Goal: Task Accomplishment & Management: Manage account settings

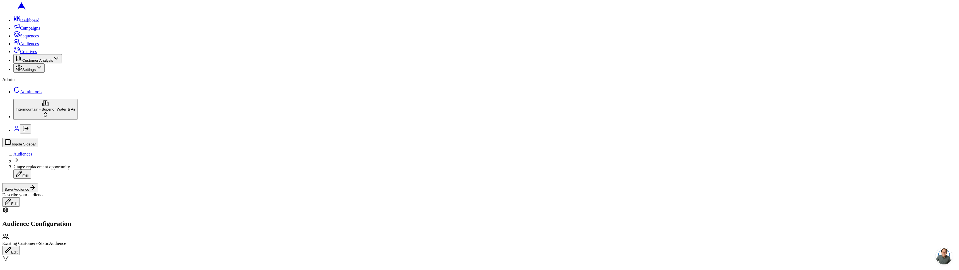
scroll to position [108, 0]
click at [88, 170] on div "Scheduled" at bounding box center [60, 166] width 56 height 8
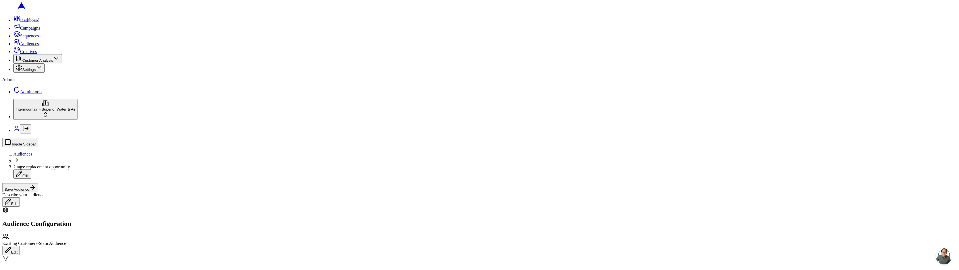
scroll to position [158, 0]
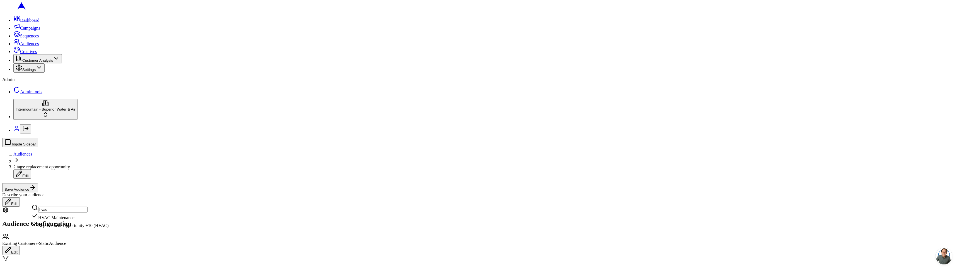
type input "hvac"
click at [109, 228] on div "Replacement Opportunity +10 (HVAC)" at bounding box center [70, 224] width 77 height 8
